Goal: Task Accomplishment & Management: Manage account settings

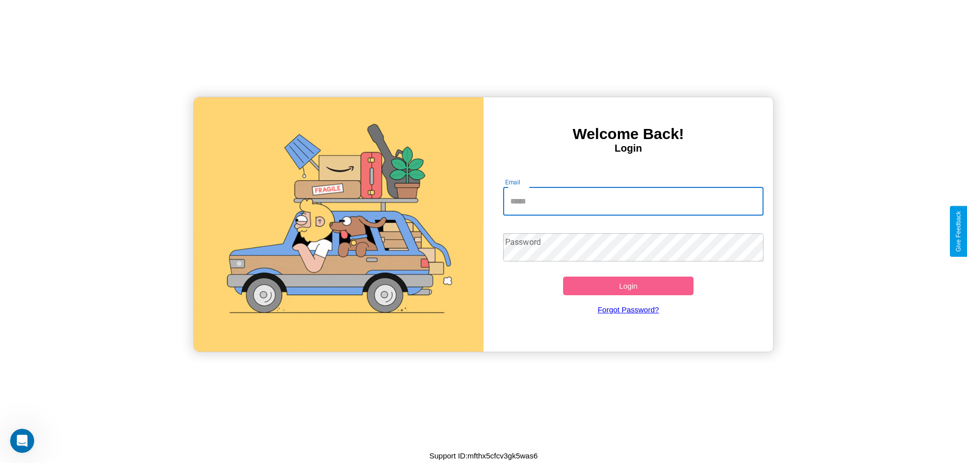
click at [633, 201] on input "Email" at bounding box center [633, 201] width 261 height 28
type input "**********"
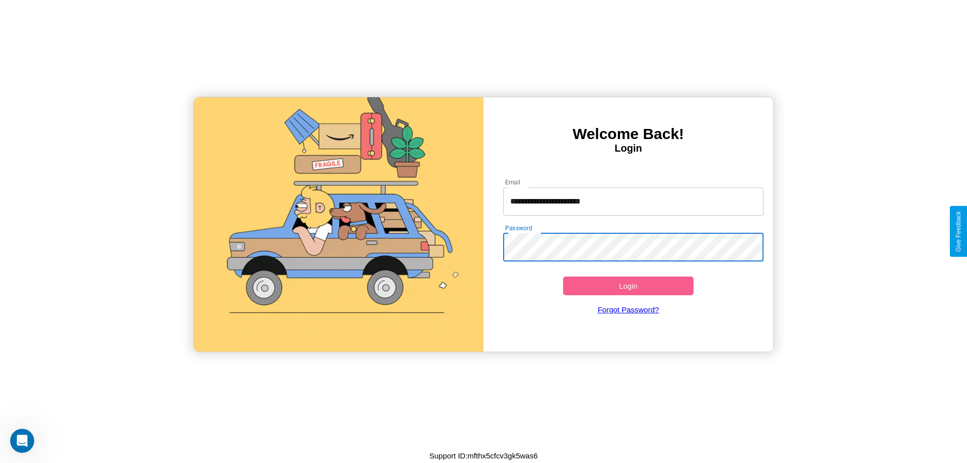
click at [628, 285] on button "Login" at bounding box center [628, 285] width 130 height 19
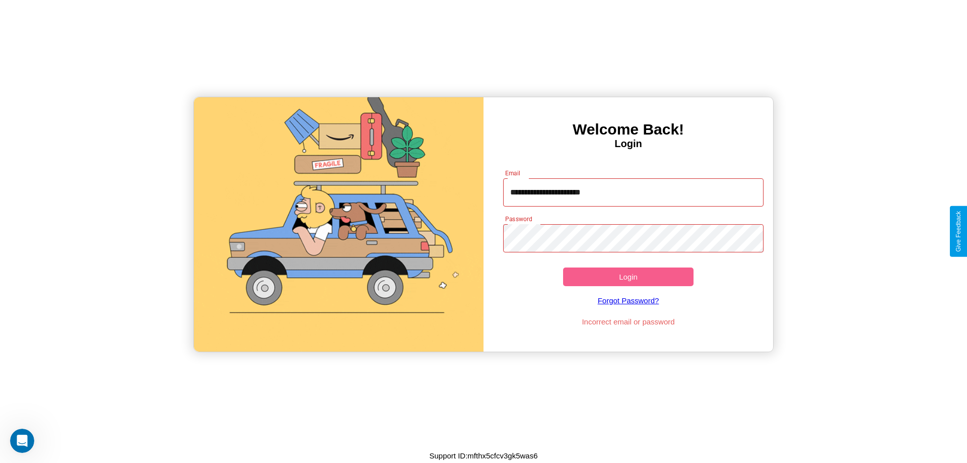
click at [628, 276] on button "Login" at bounding box center [628, 276] width 130 height 19
